Goal: Transaction & Acquisition: Purchase product/service

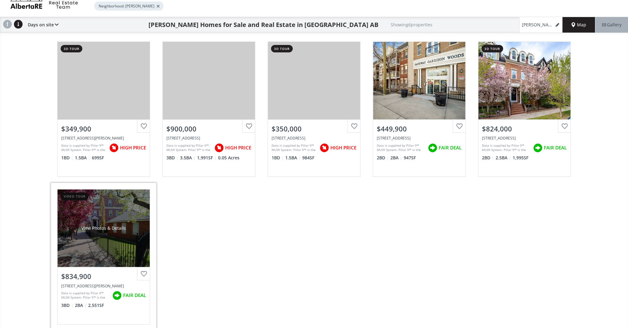
scroll to position [50, 0]
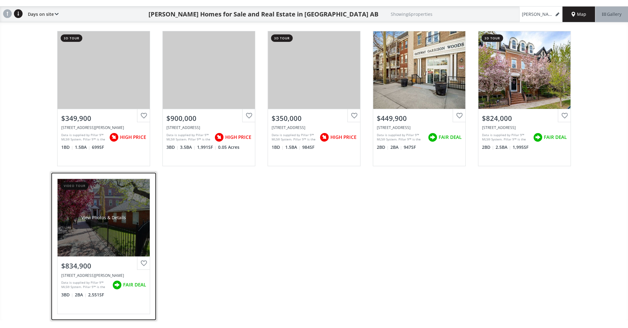
click at [128, 229] on div "View Photos & Details" at bounding box center [104, 217] width 92 height 77
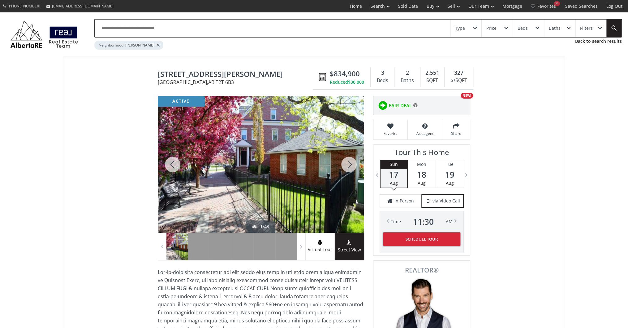
click at [350, 164] on div at bounding box center [349, 164] width 30 height 137
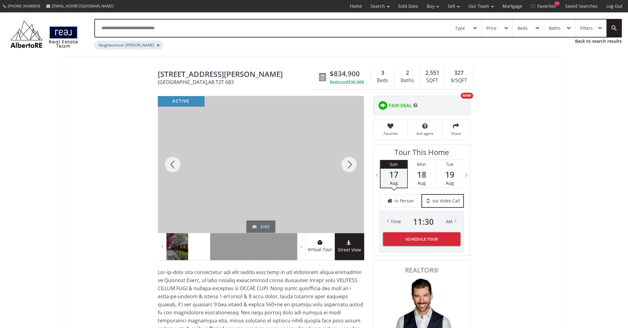
click at [350, 164] on div at bounding box center [349, 164] width 30 height 137
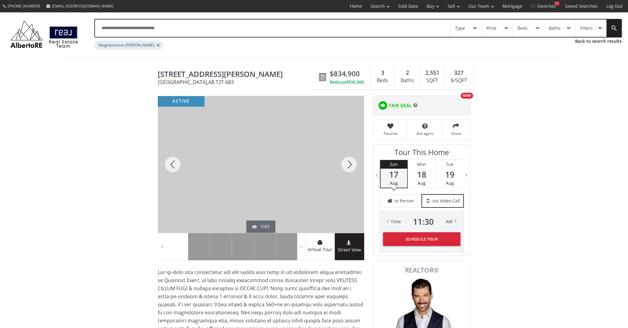
click at [350, 164] on div at bounding box center [349, 164] width 30 height 137
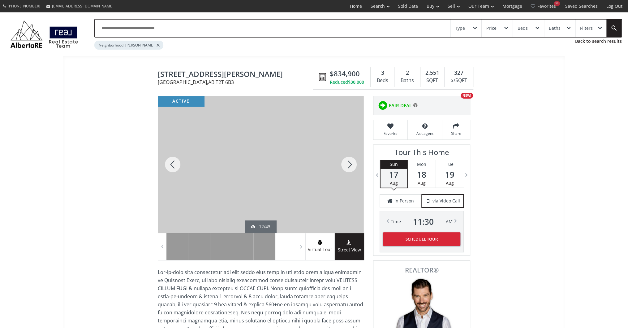
click at [350, 164] on div at bounding box center [349, 164] width 30 height 137
click at [350, 170] on div at bounding box center [349, 164] width 30 height 137
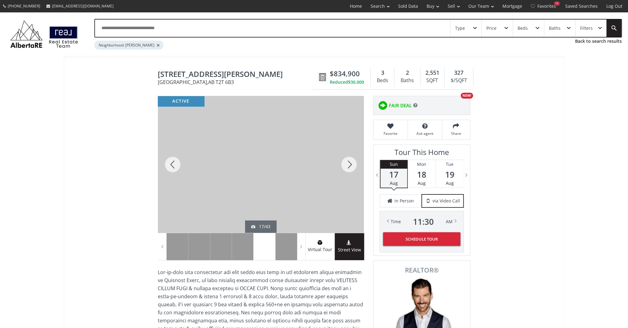
click at [350, 170] on div at bounding box center [349, 164] width 30 height 137
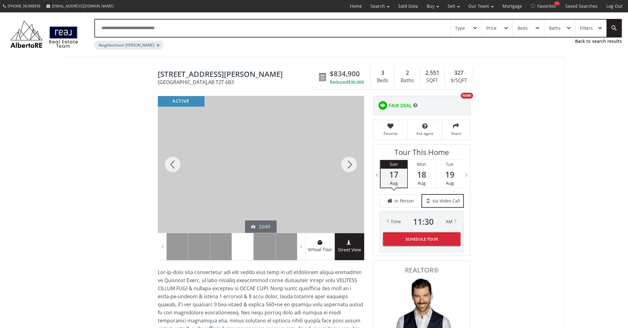
click at [350, 170] on div at bounding box center [349, 164] width 30 height 137
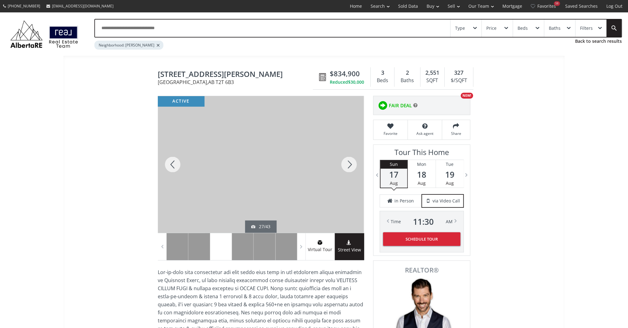
click at [350, 170] on div at bounding box center [349, 164] width 30 height 137
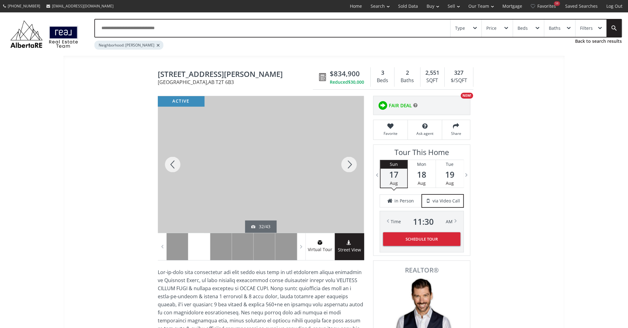
click at [350, 170] on div at bounding box center [349, 164] width 30 height 137
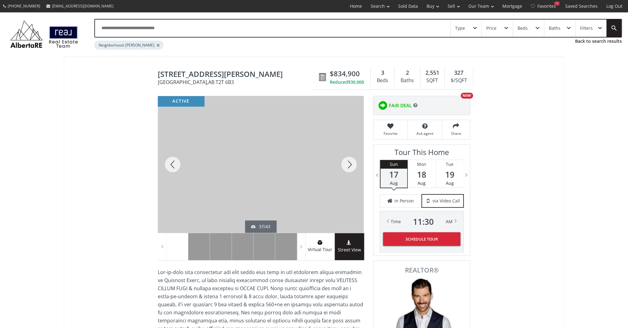
click at [350, 170] on div at bounding box center [349, 164] width 30 height 137
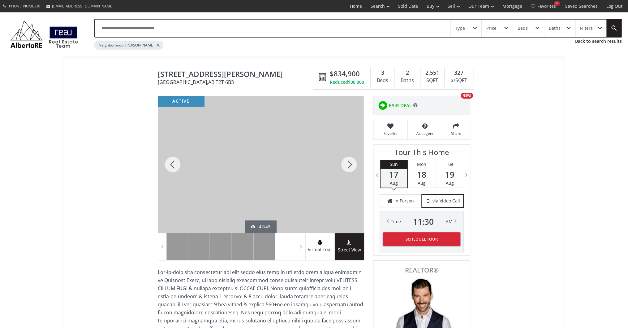
click at [350, 170] on div at bounding box center [349, 164] width 30 height 137
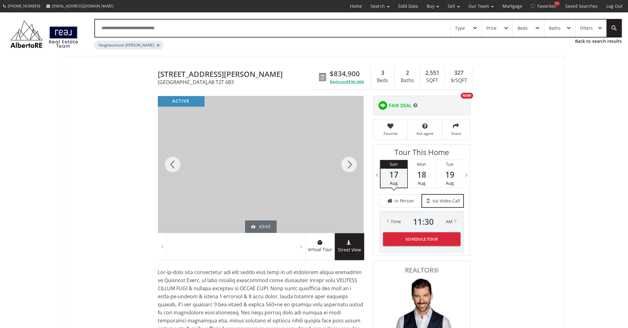
click at [350, 170] on div at bounding box center [349, 164] width 30 height 137
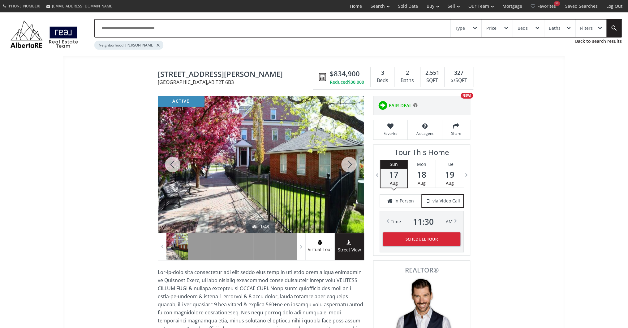
click at [350, 170] on div at bounding box center [349, 164] width 30 height 137
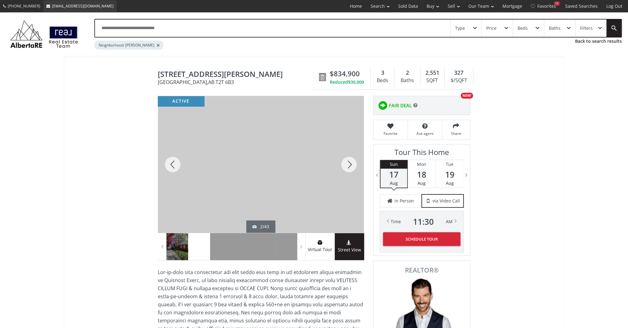
scroll to position [50, 0]
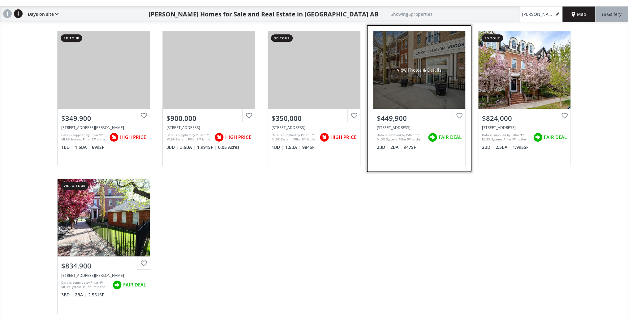
click at [423, 87] on div "View Photos & Details" at bounding box center [419, 69] width 92 height 77
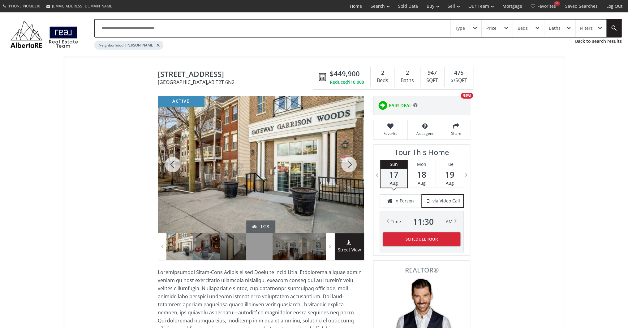
click at [344, 166] on div at bounding box center [349, 164] width 30 height 137
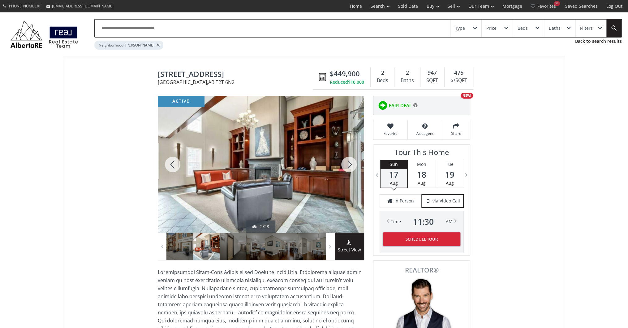
click at [344, 166] on div at bounding box center [349, 164] width 30 height 137
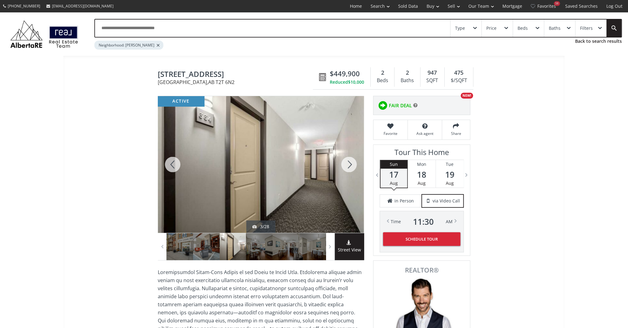
click at [344, 166] on div at bounding box center [349, 164] width 30 height 137
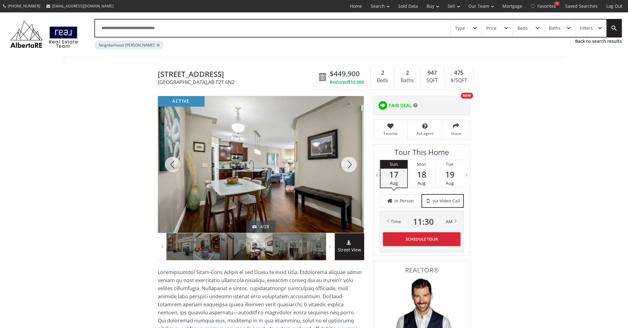
click at [344, 166] on div at bounding box center [349, 164] width 30 height 137
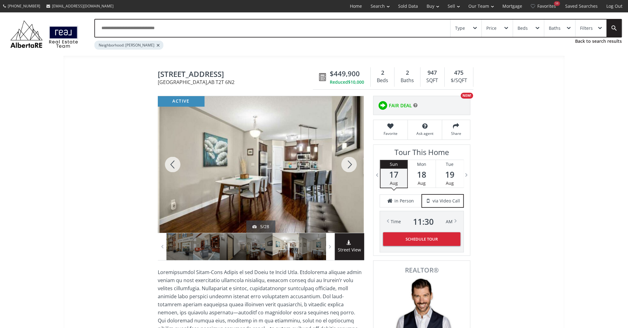
click at [341, 163] on div at bounding box center [349, 164] width 30 height 137
